Goal: Task Accomplishment & Management: Complete application form

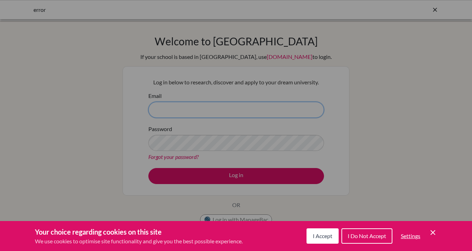
type input "paul.carpy@cds.ed.cr"
click at [254, 182] on div "Cookie Preferences" at bounding box center [236, 125] width 472 height 251
click at [240, 176] on div "Cookie Preferences" at bounding box center [236, 125] width 472 height 251
click at [371, 237] on span "I Do Not Accept" at bounding box center [367, 236] width 38 height 7
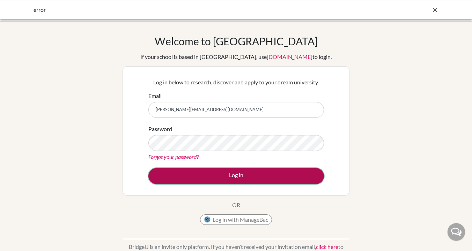
click at [258, 175] on button "Log in" at bounding box center [236, 176] width 176 height 16
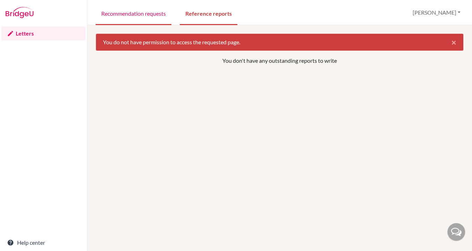
click at [143, 16] on link "Recommendation requests" at bounding box center [134, 13] width 76 height 24
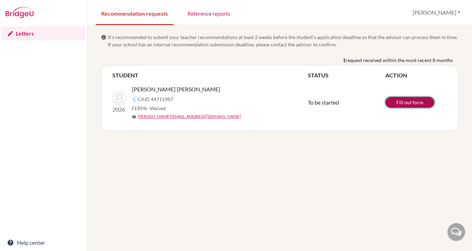
click at [411, 102] on link "Fill out form" at bounding box center [409, 102] width 49 height 11
